Goal: Information Seeking & Learning: Learn about a topic

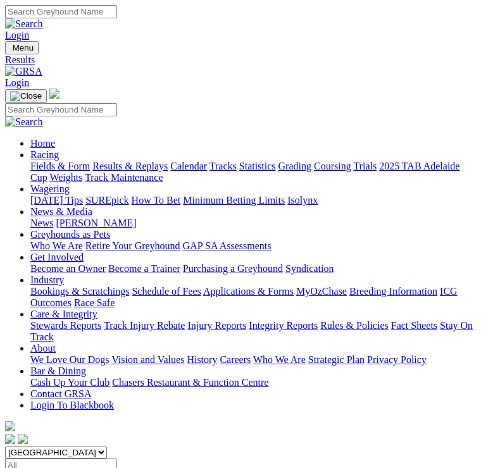
click at [10, 51] on img "Toggle navigation" at bounding box center [10, 51] width 0 height 0
click at [90, 168] on link "Fields & Form" at bounding box center [59, 166] width 59 height 11
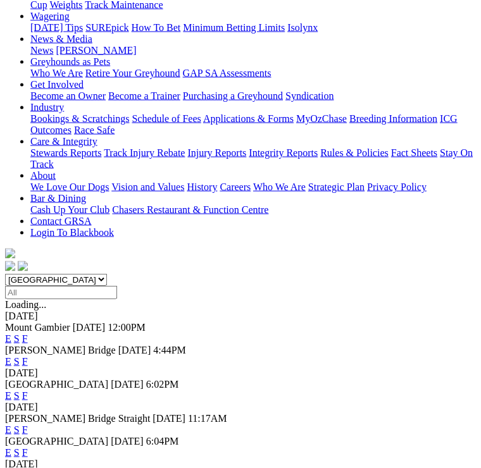
scroll to position [175, 0]
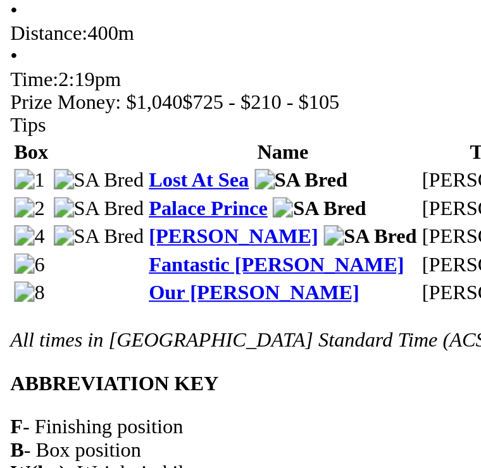
scroll to position [2487, 0]
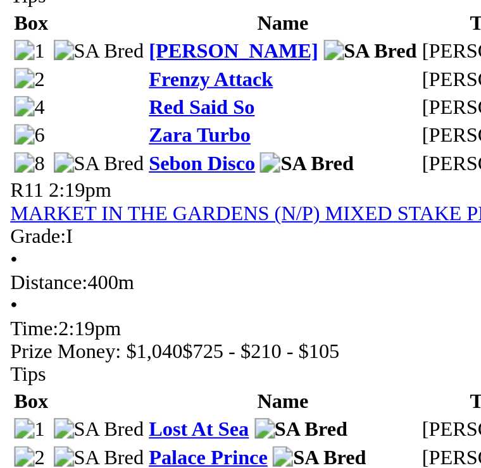
click at [132, 204] on link "MARKET IN THE GARDENS (N/P) MIXED STAKE PR2 Divisi" at bounding box center [140, 209] width 270 height 11
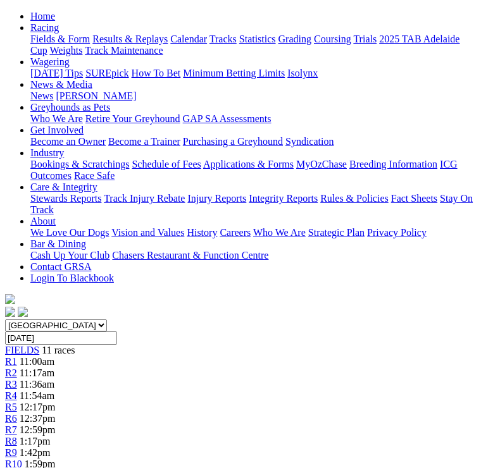
scroll to position [129, 0]
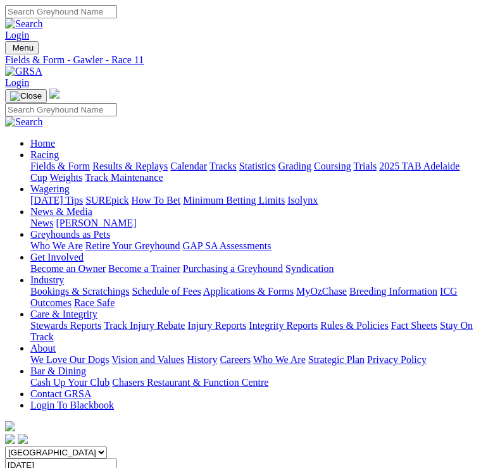
scroll to position [149, 0]
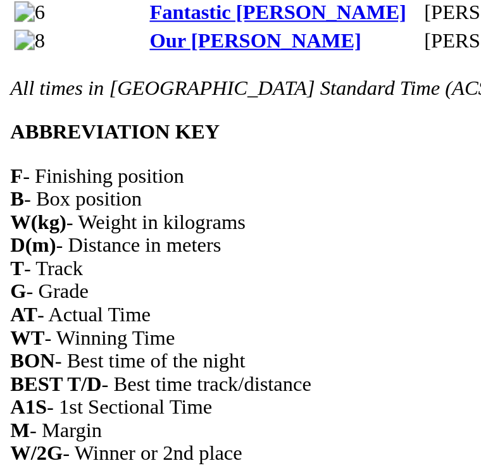
scroll to position [2363, 0]
